Goal: Task Accomplishment & Management: Use online tool/utility

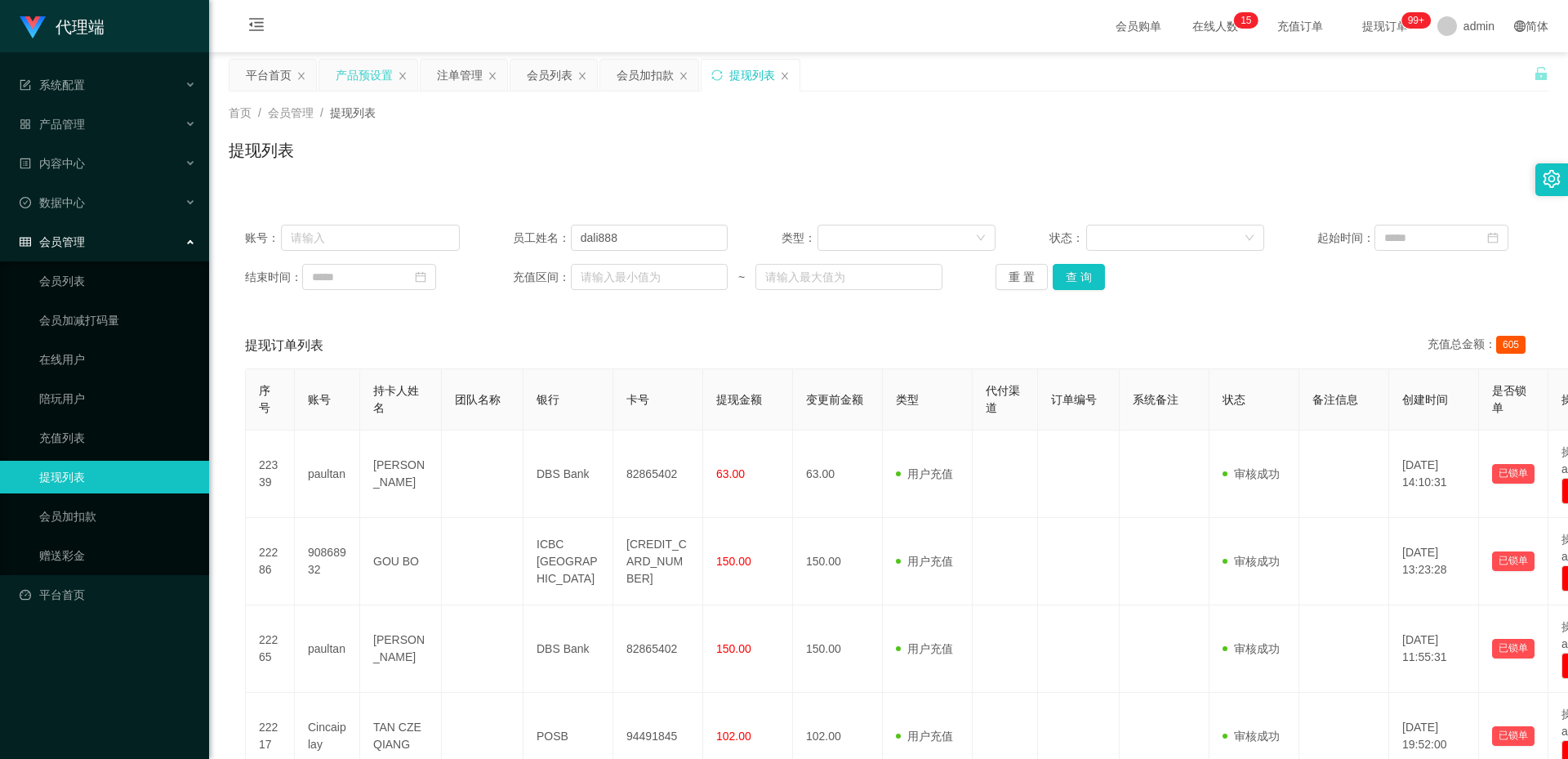
click at [351, 65] on div "产品预设置" at bounding box center [364, 75] width 58 height 31
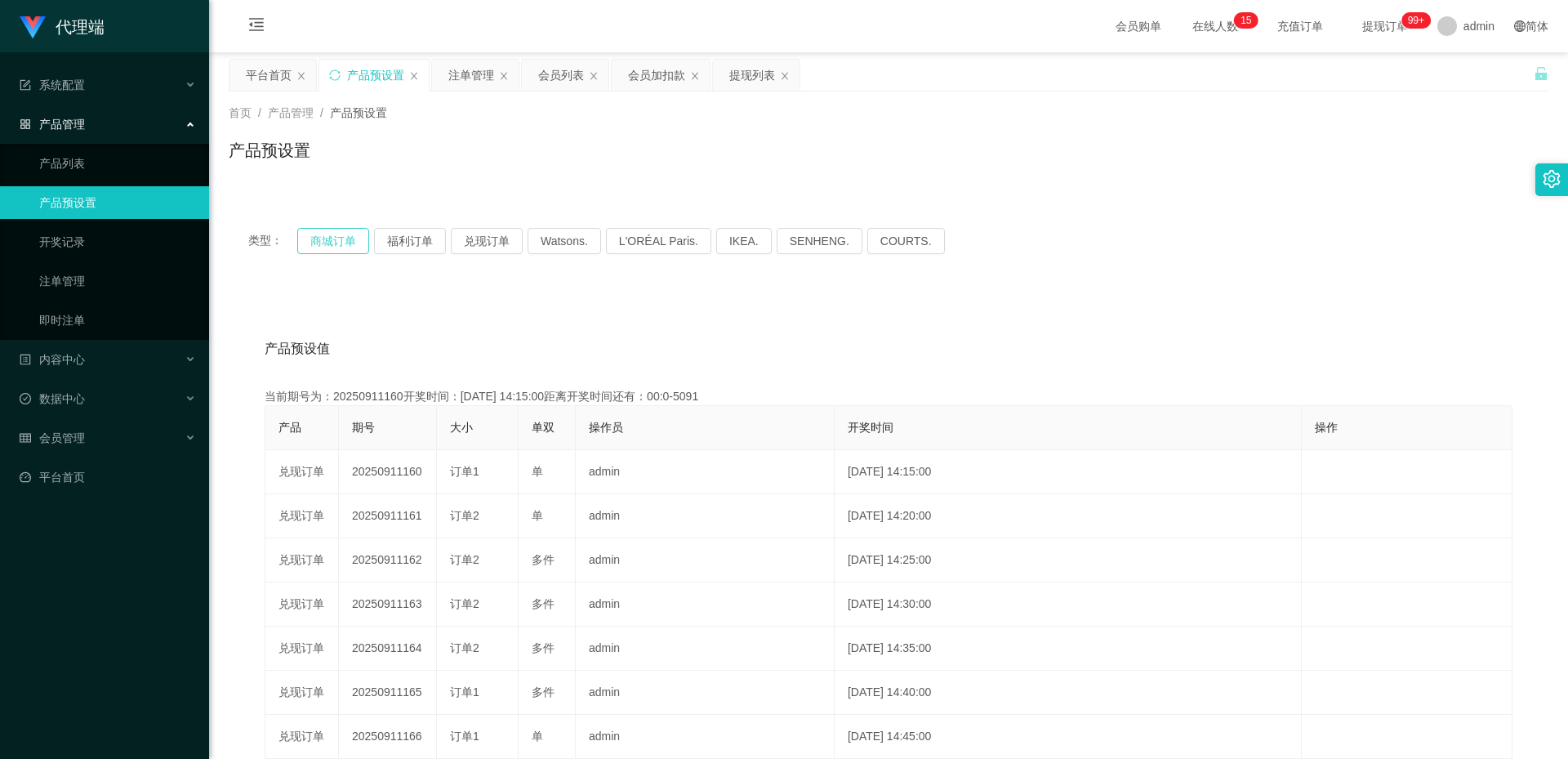
click at [337, 241] on button "商城订单" at bounding box center [333, 240] width 72 height 26
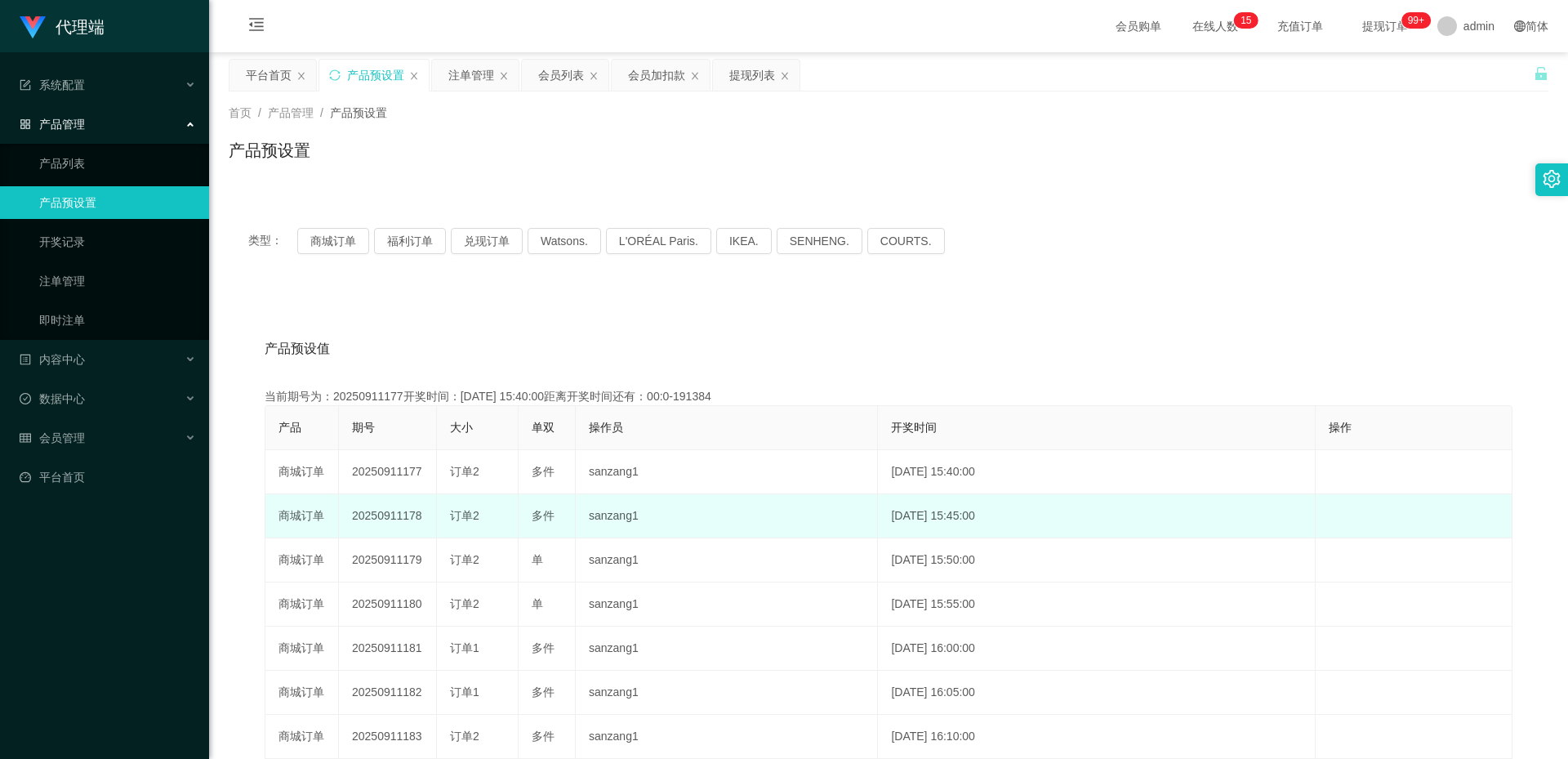
click at [399, 511] on td "20250911178" at bounding box center [388, 516] width 98 height 44
copy td "20250911178"
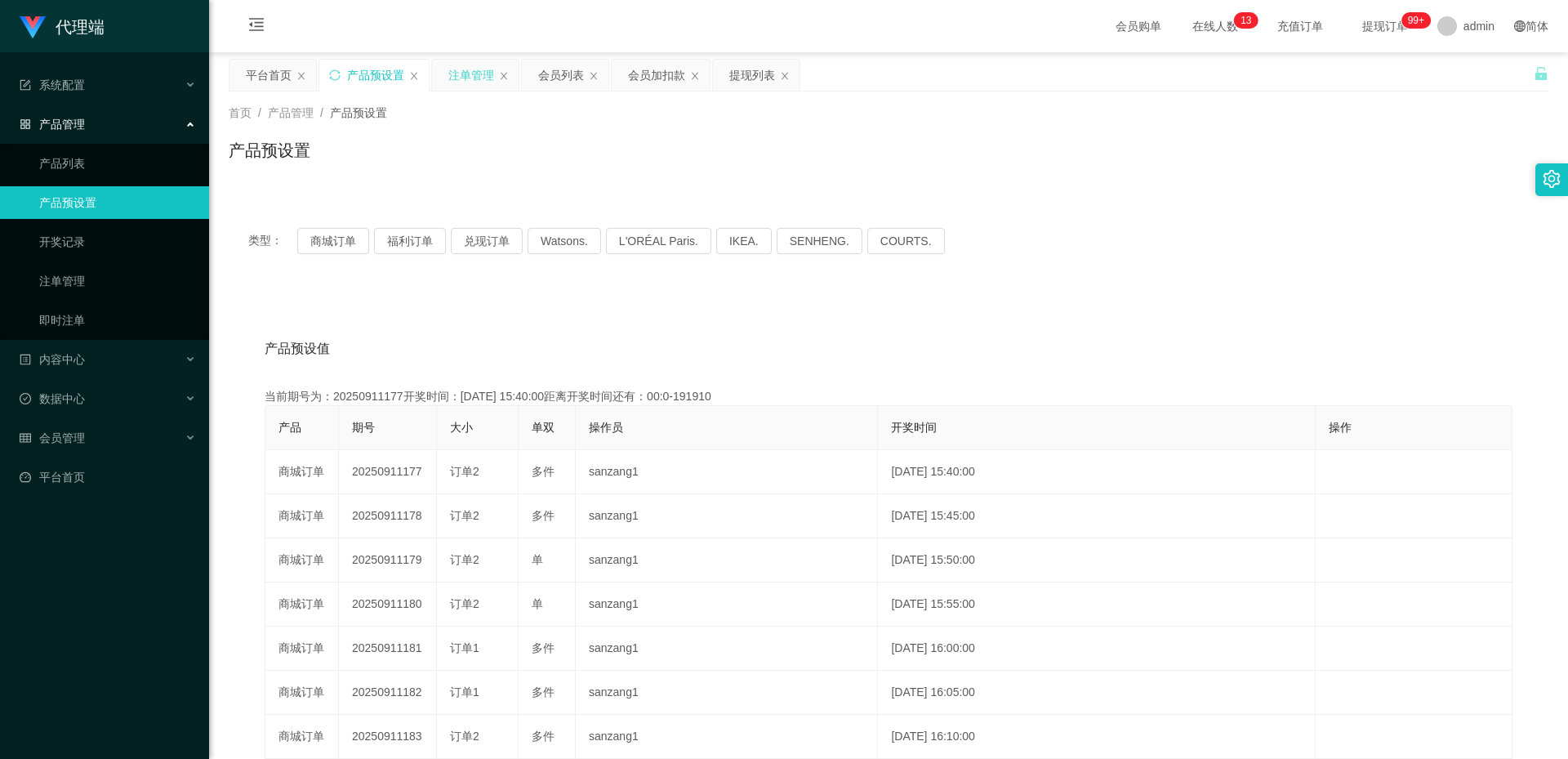
click at [476, 73] on div "注单管理" at bounding box center [471, 75] width 46 height 31
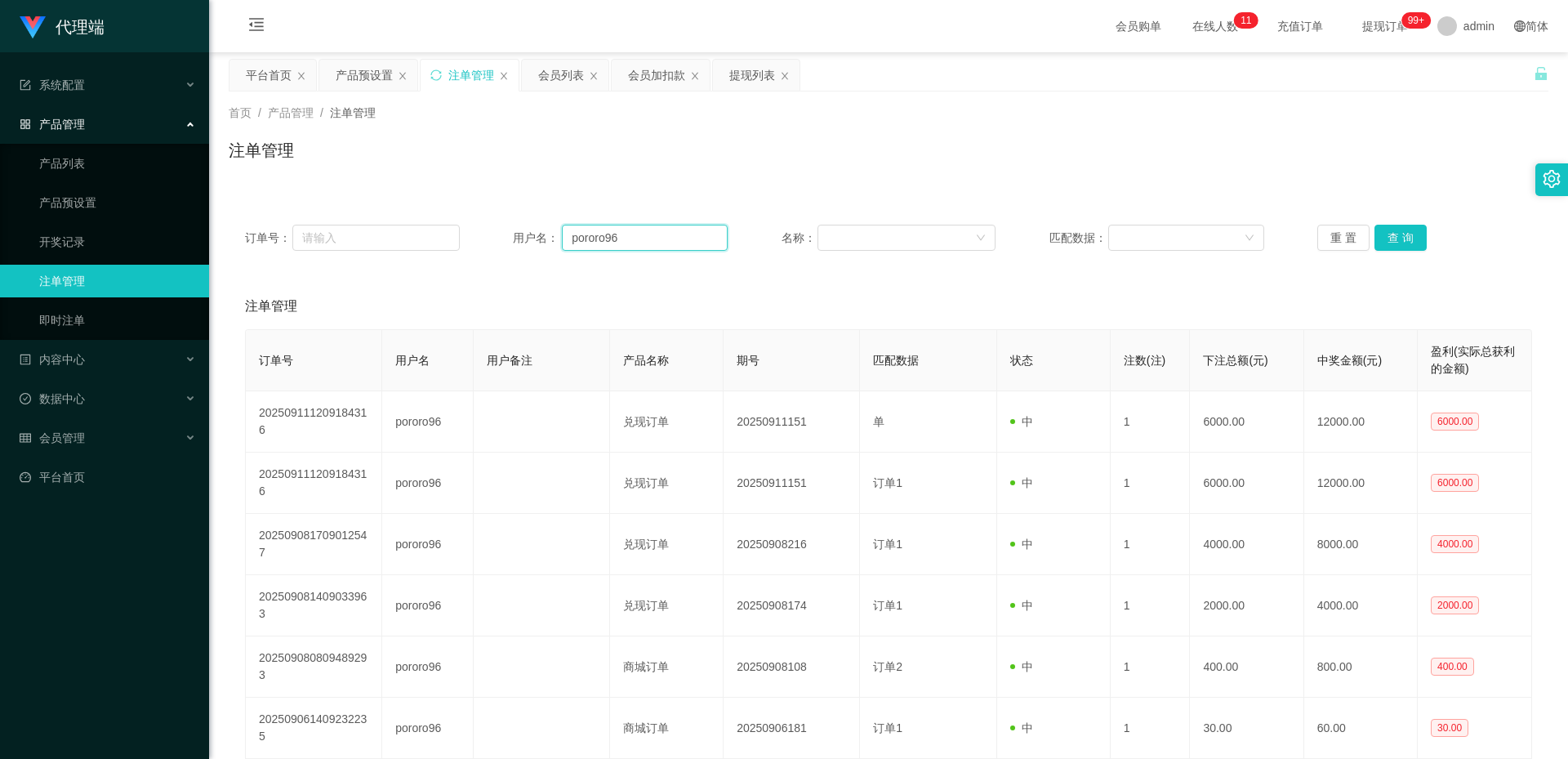
click at [614, 241] on input "pororo96" at bounding box center [644, 237] width 166 height 26
paste input "aul tan"
click at [596, 239] on input "[PERSON_NAME]" at bounding box center [644, 237] width 166 height 26
click at [1405, 234] on button "查 询" at bounding box center [1400, 237] width 53 height 26
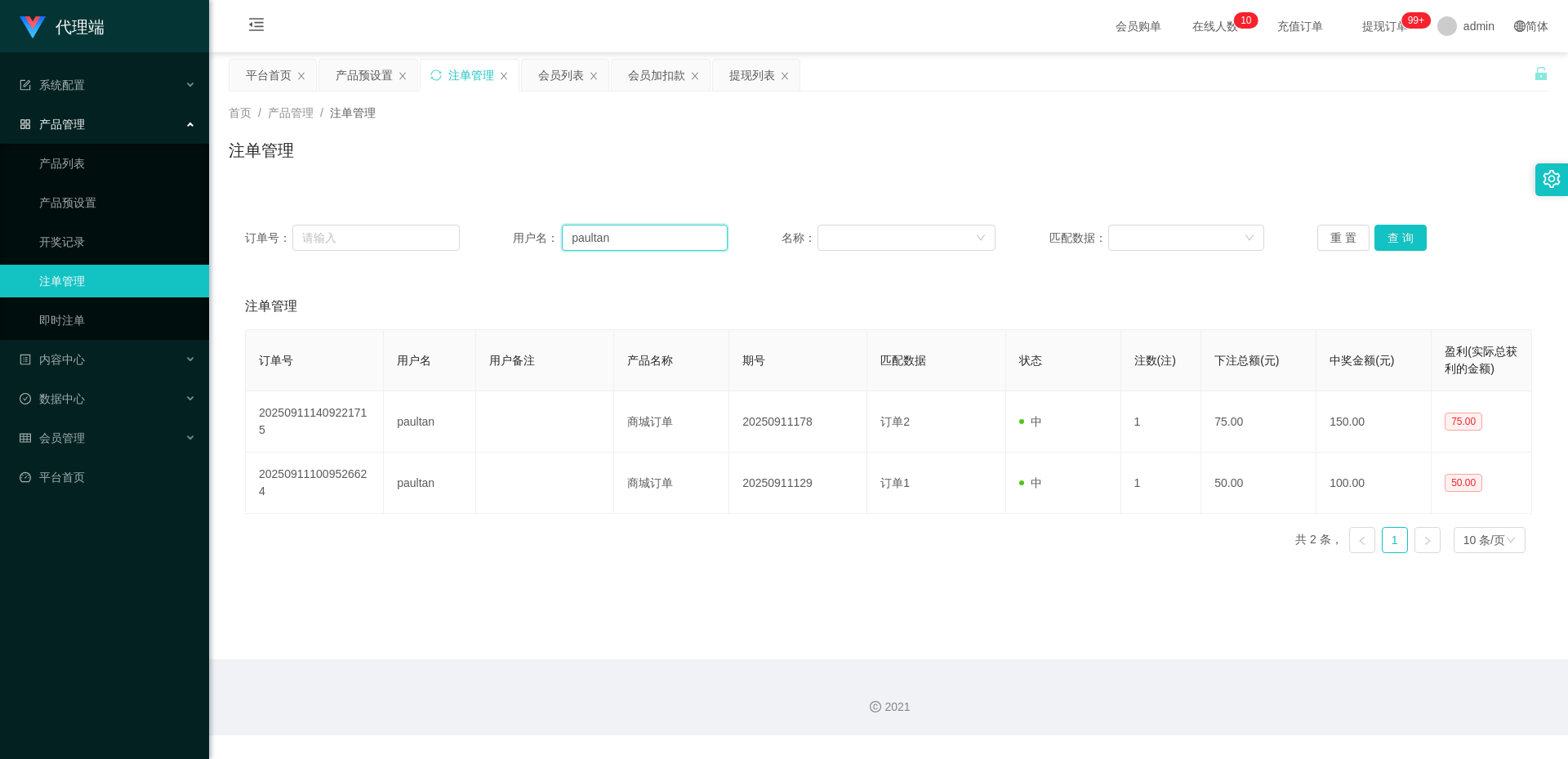
click at [583, 247] on input "paultan" at bounding box center [644, 237] width 166 height 26
paste input "61226777"
type input "61226777"
click at [1406, 239] on button "查 询" at bounding box center [1400, 237] width 53 height 26
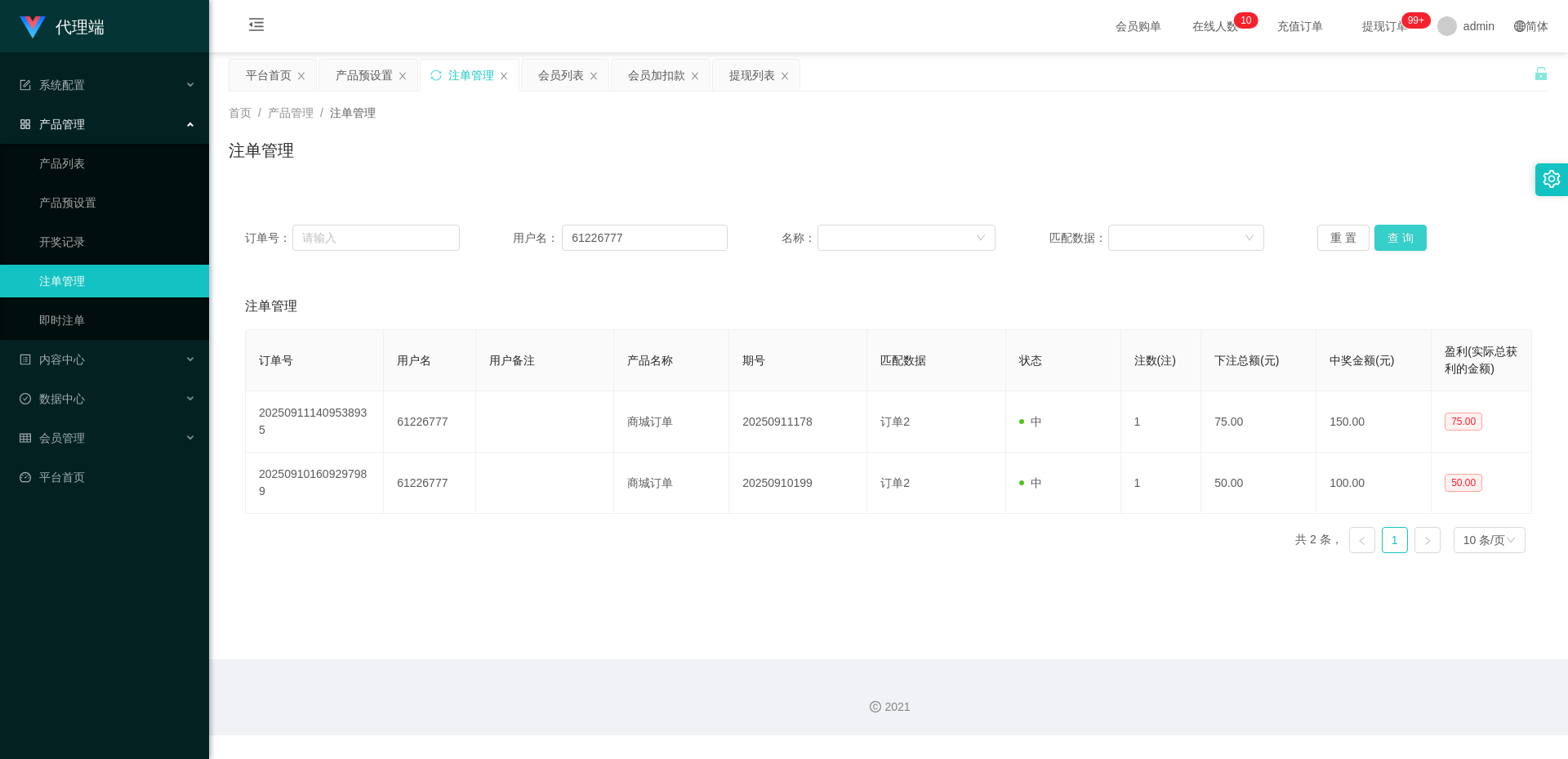
click at [1406, 239] on button "查 询" at bounding box center [1400, 237] width 53 height 26
